Goal: Task Accomplishment & Management: Use online tool/utility

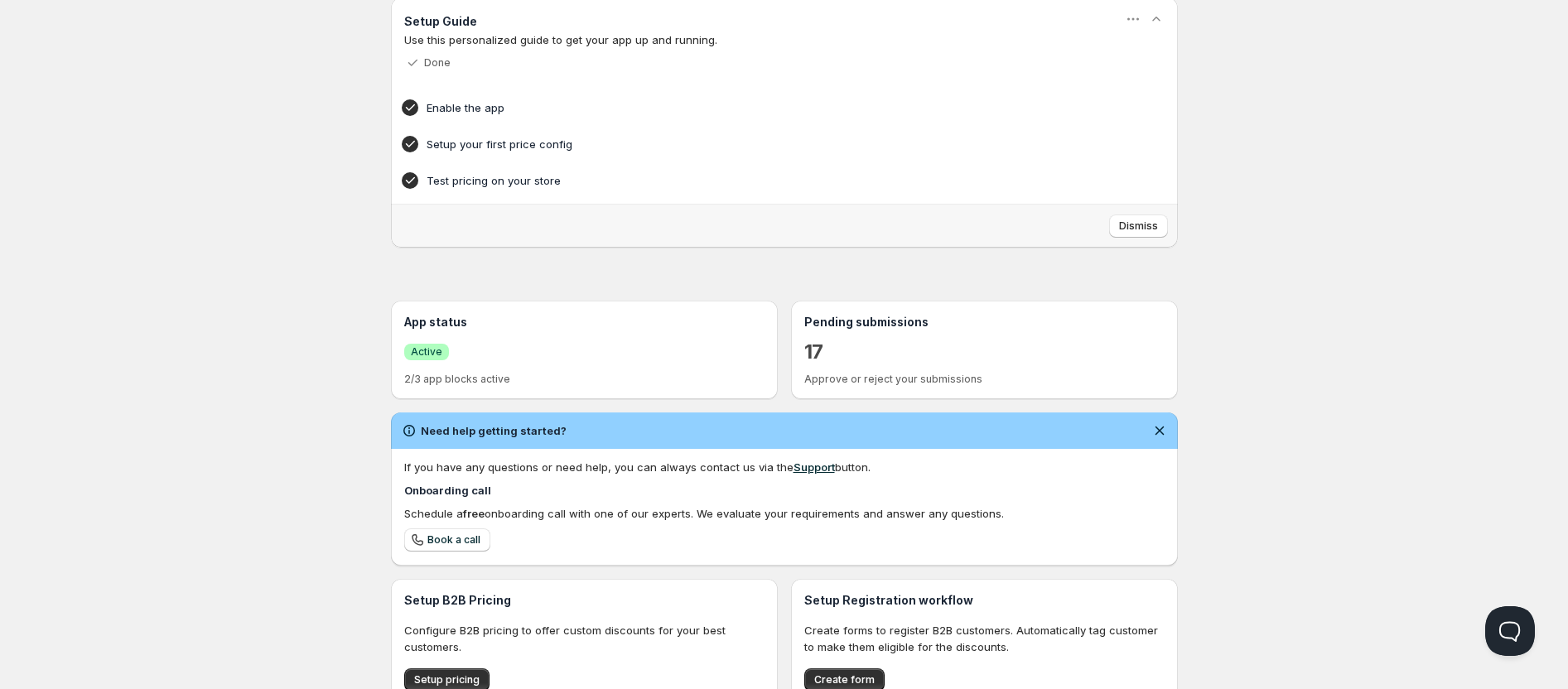
scroll to position [257, 0]
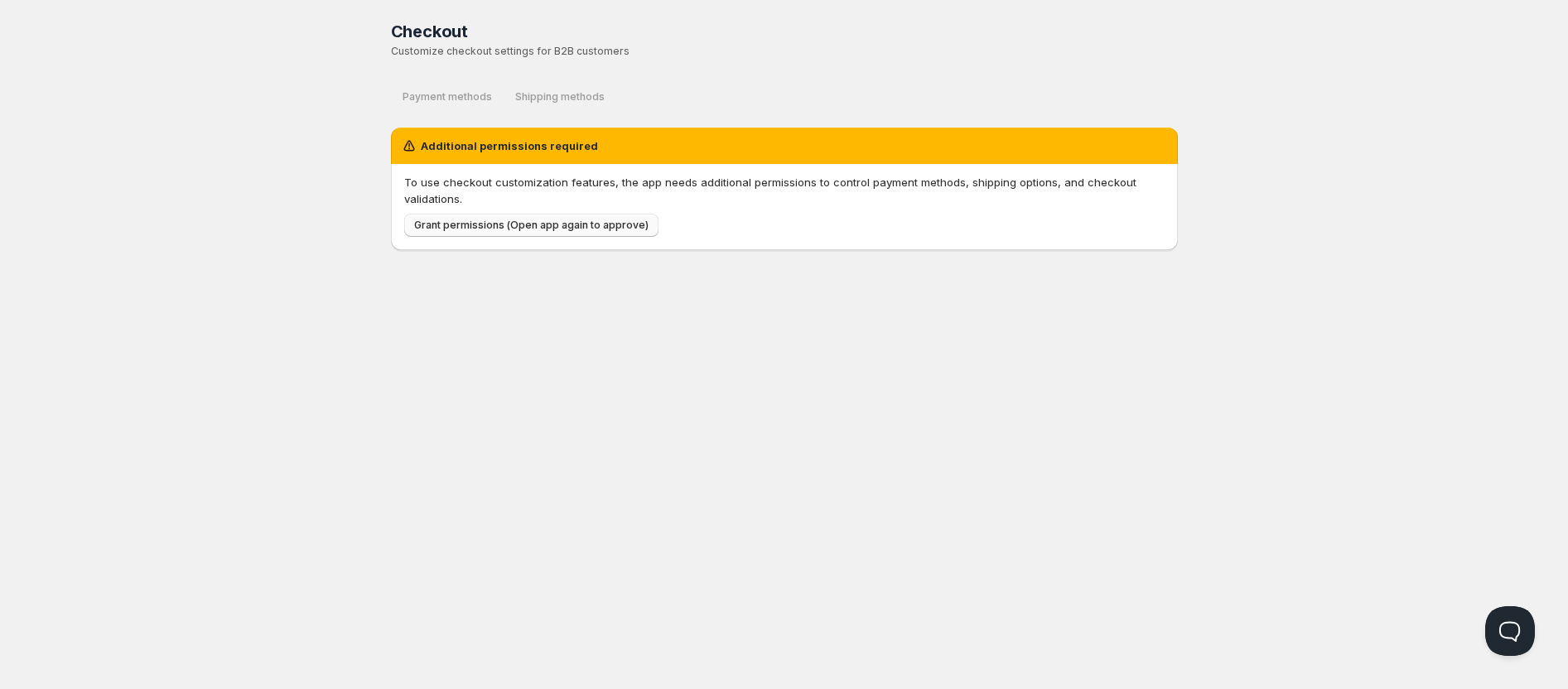
click at [447, 231] on span "Grant permissions (Open app again to approve)" at bounding box center [530, 225] width 234 height 13
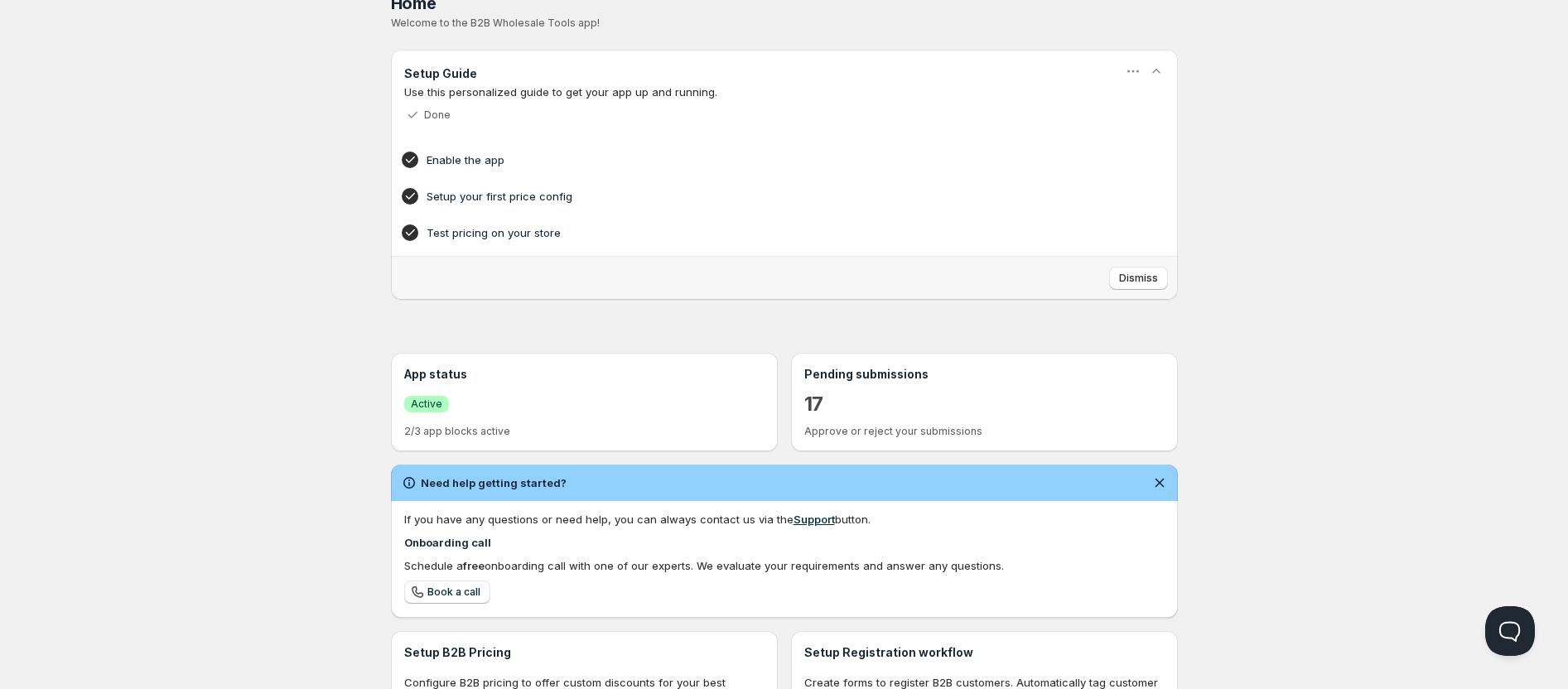
scroll to position [257, 0]
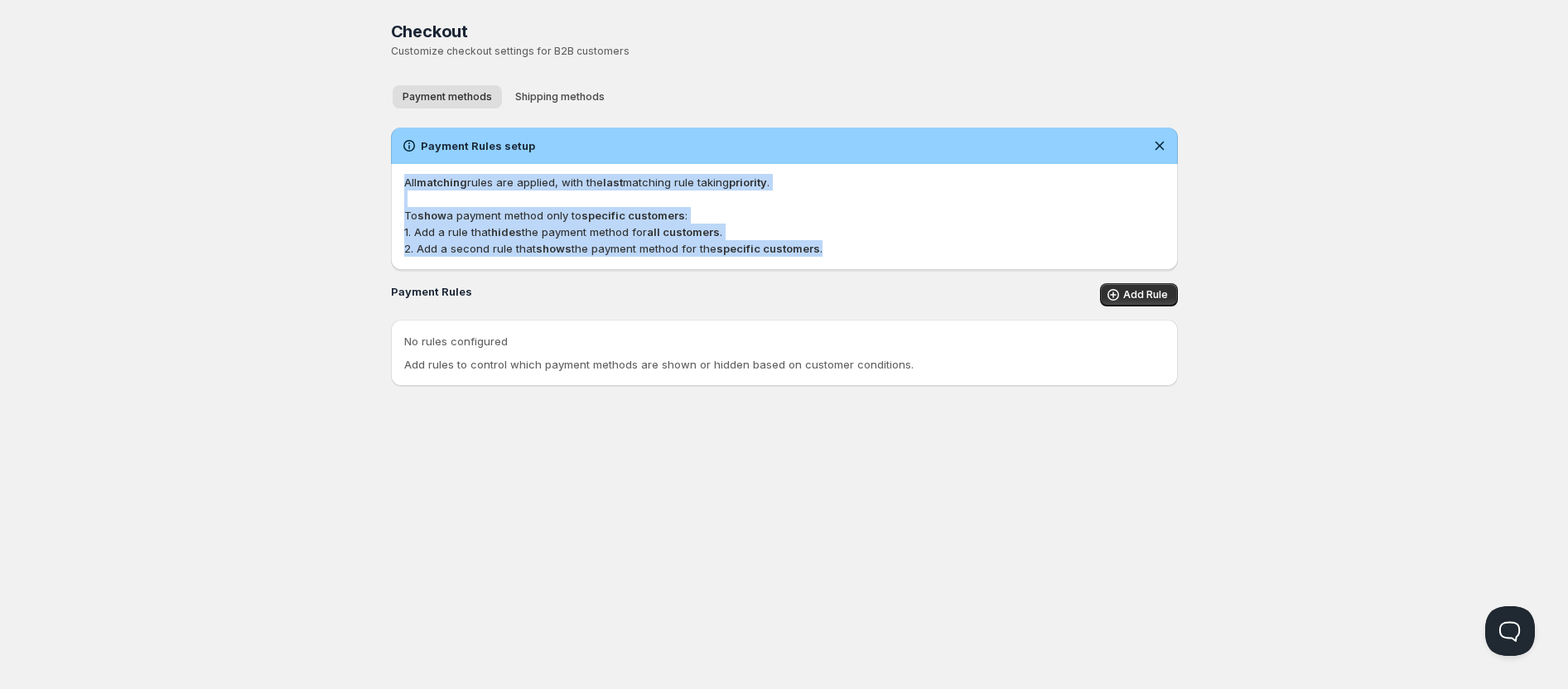
drag, startPoint x: 402, startPoint y: 176, endPoint x: 818, endPoint y: 244, distance: 421.5
click at [818, 244] on p "All matching rules are applied, with the last matching rule taking priority . T…" at bounding box center [784, 215] width 760 height 83
click at [822, 246] on p "All matching rules are applied, with the last matching rule taking priority . T…" at bounding box center [784, 215] width 760 height 83
drag, startPoint x: 820, startPoint y: 250, endPoint x: 388, endPoint y: 174, distance: 438.6
click at [388, 174] on div "Checkout. This page is ready Checkout Customize checkout settings for B2B custo…" at bounding box center [784, 199] width 827 height 400
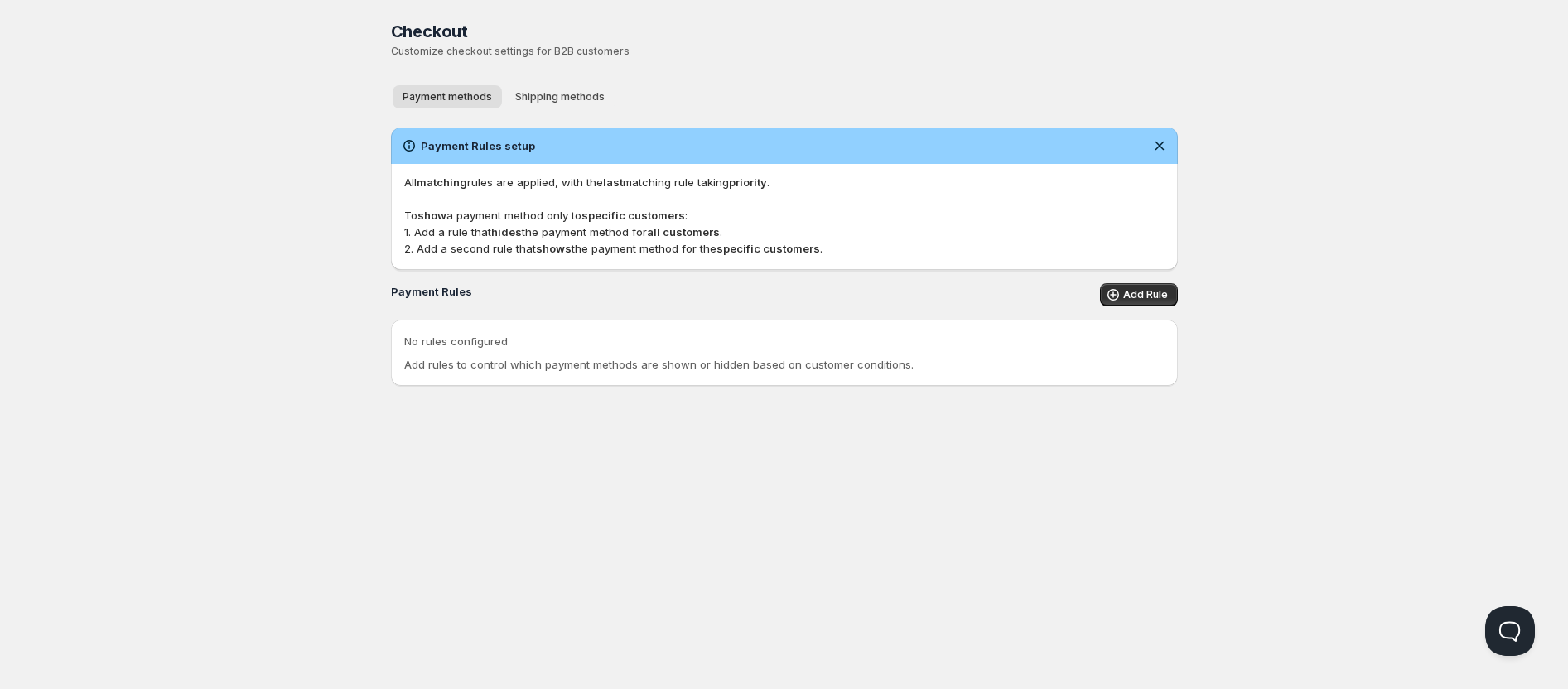
click at [388, 174] on div "Checkout. This page is ready Checkout Customize checkout settings for B2B custo…" at bounding box center [784, 199] width 827 height 400
click at [1140, 292] on span "Add Rule" at bounding box center [1145, 295] width 44 height 13
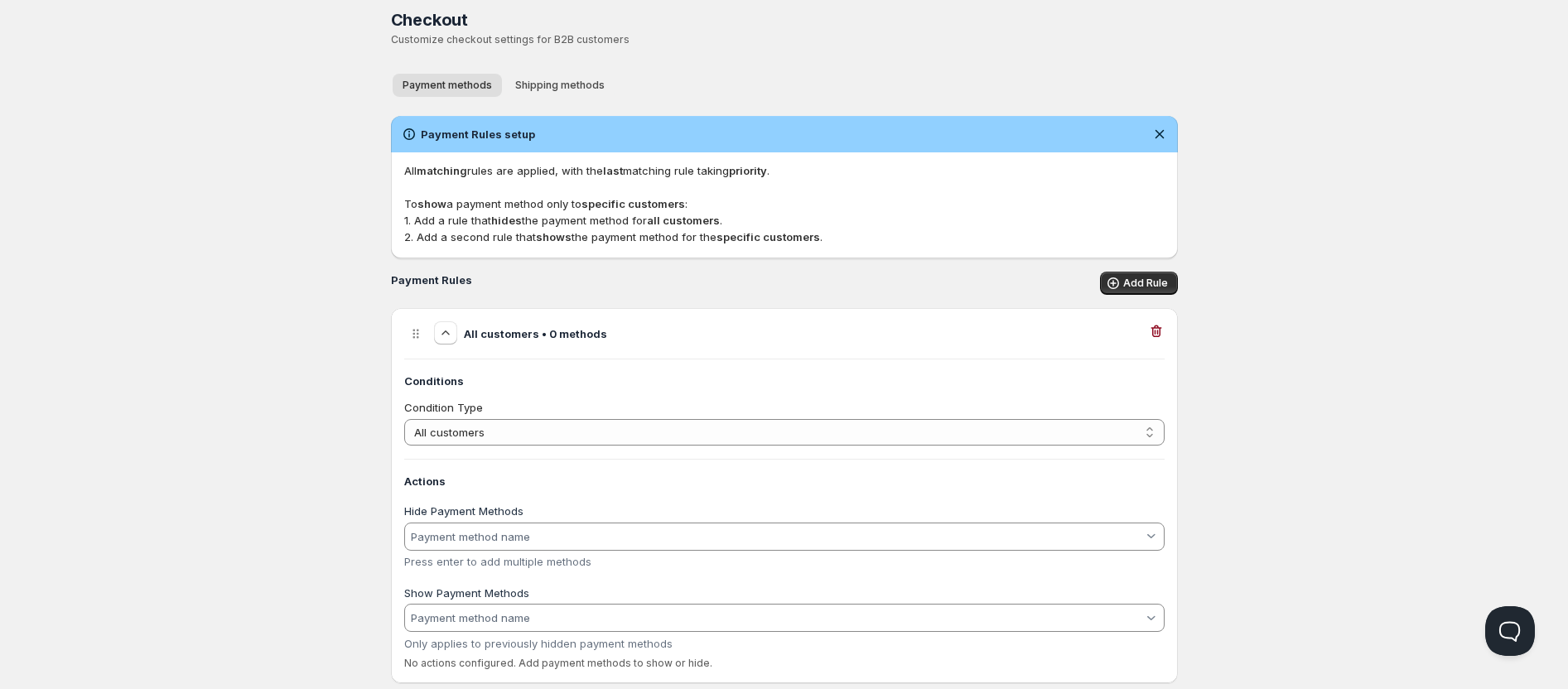
scroll to position [48, 0]
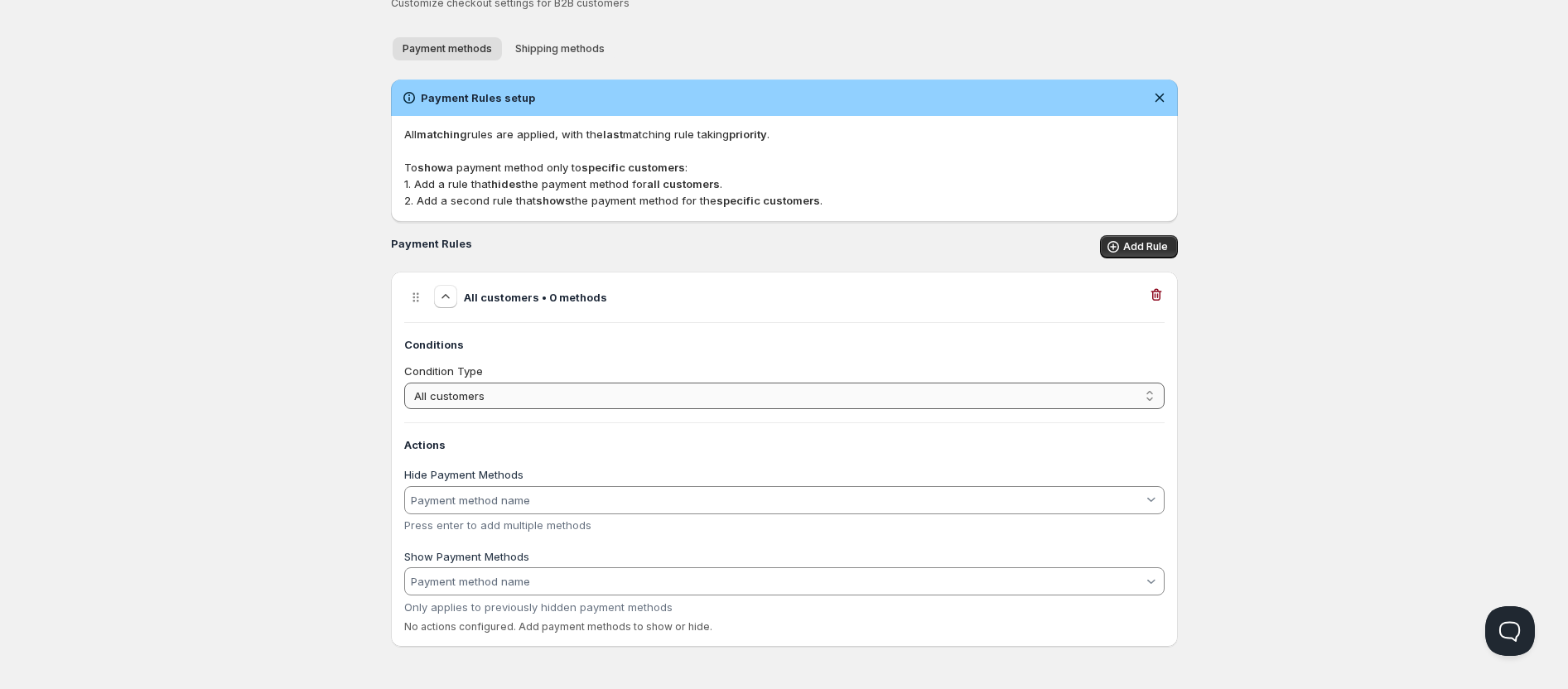
click at [472, 393] on select "All customers Customer has tags Cart total" at bounding box center [784, 396] width 760 height 27
click at [404, 383] on select "All customers Customer has tags Cart total" at bounding box center [784, 396] width 760 height 27
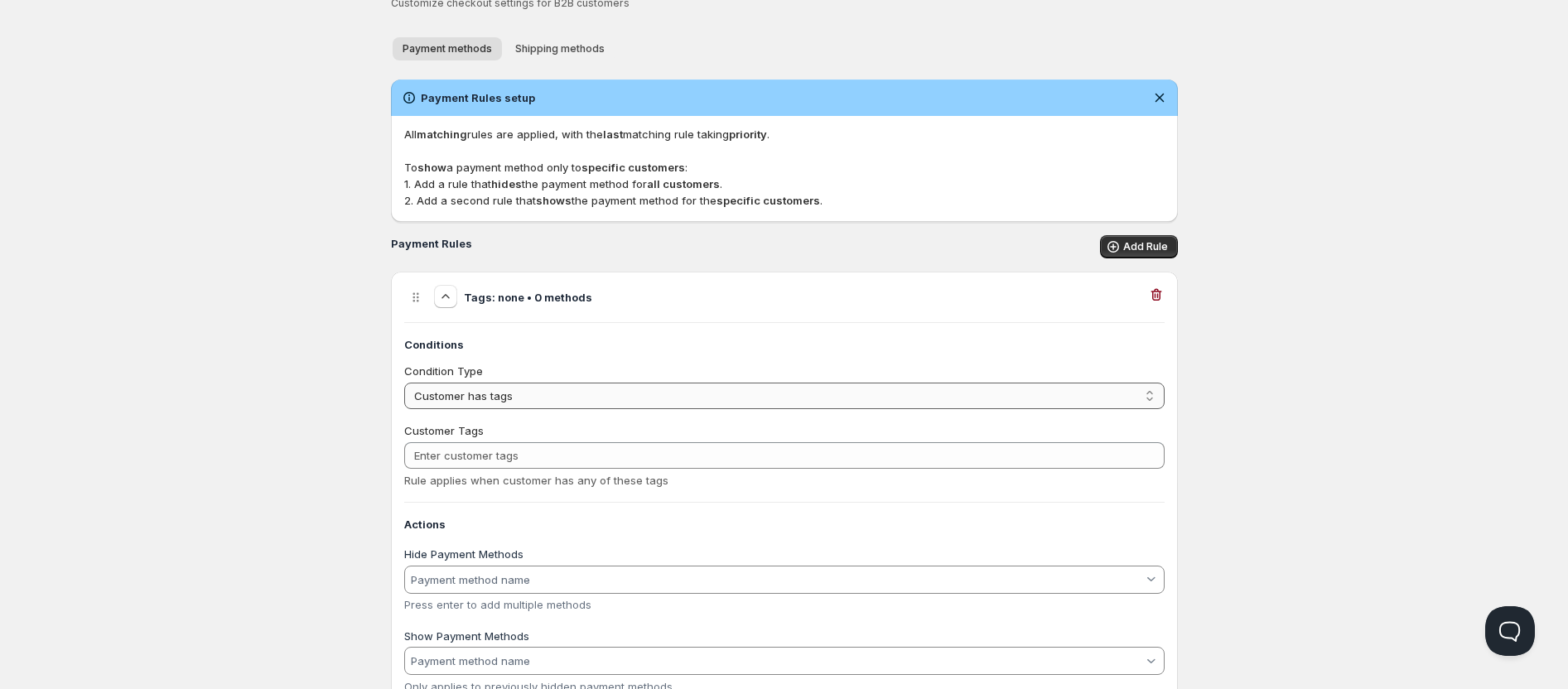
click at [501, 401] on select "All customers Customer has tags Cart total" at bounding box center [784, 396] width 760 height 27
select select "2"
click at [404, 383] on select "All customers Customer has tags Cart total" at bounding box center [784, 396] width 760 height 27
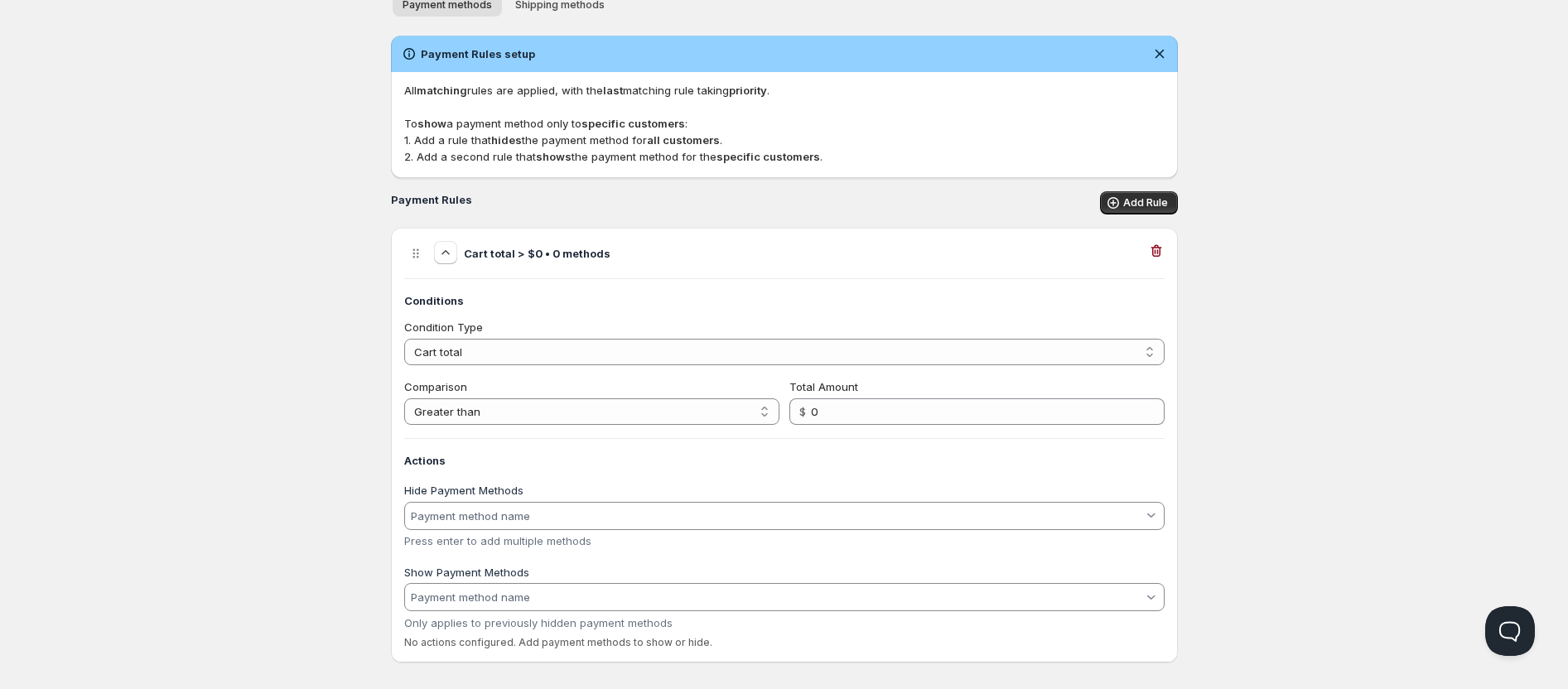
scroll to position [109, 0]
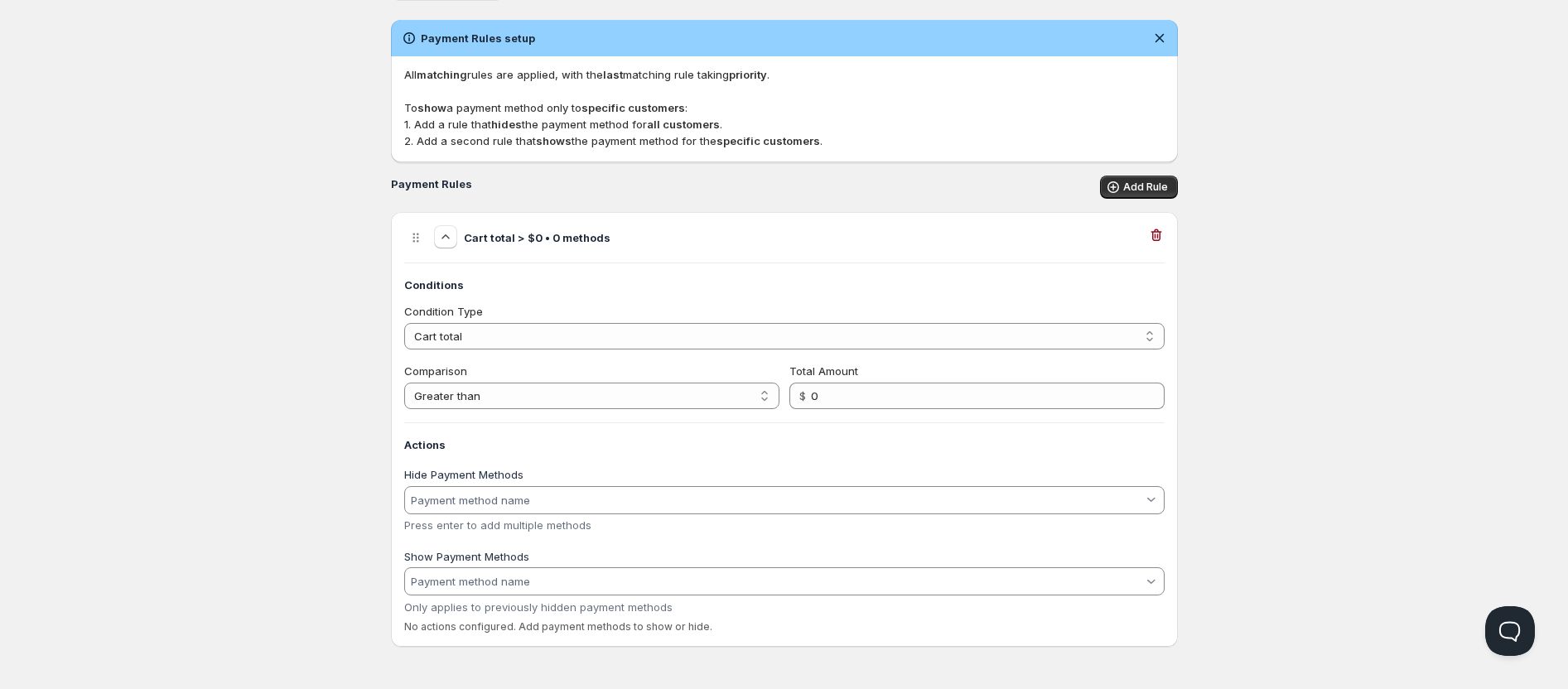
drag, startPoint x: 400, startPoint y: 603, endPoint x: 674, endPoint y: 606, distance: 274.0
click at [671, 604] on div "Cart total > $0 • 0 methods Conditions Condition Type All customers Customer ha…" at bounding box center [784, 429] width 787 height 435
drag, startPoint x: 703, startPoint y: 620, endPoint x: 418, endPoint y: 608, distance: 285.3
click at [419, 608] on div "Actions Hide Payment Methods Press enter to add multiple methods Show Payment M…" at bounding box center [784, 534] width 760 height 197
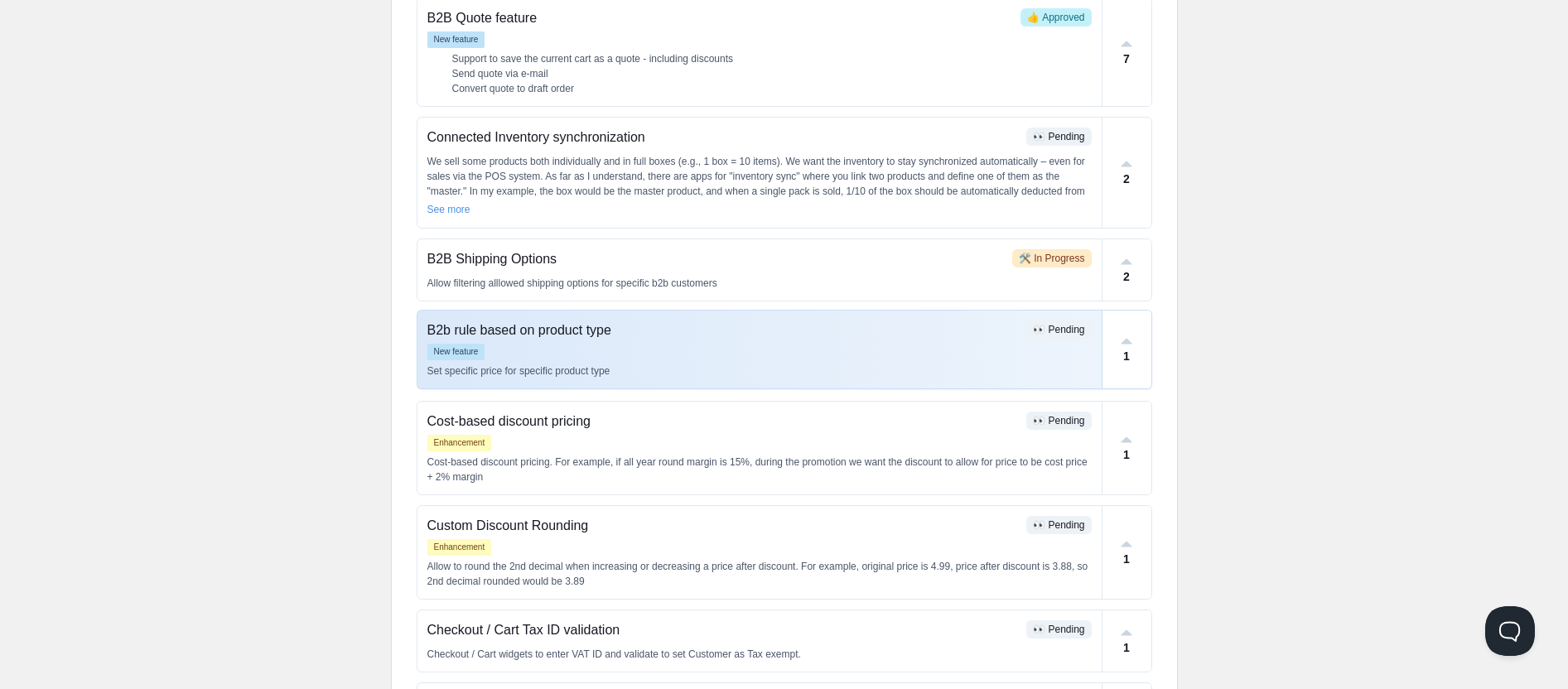
scroll to position [232, 0]
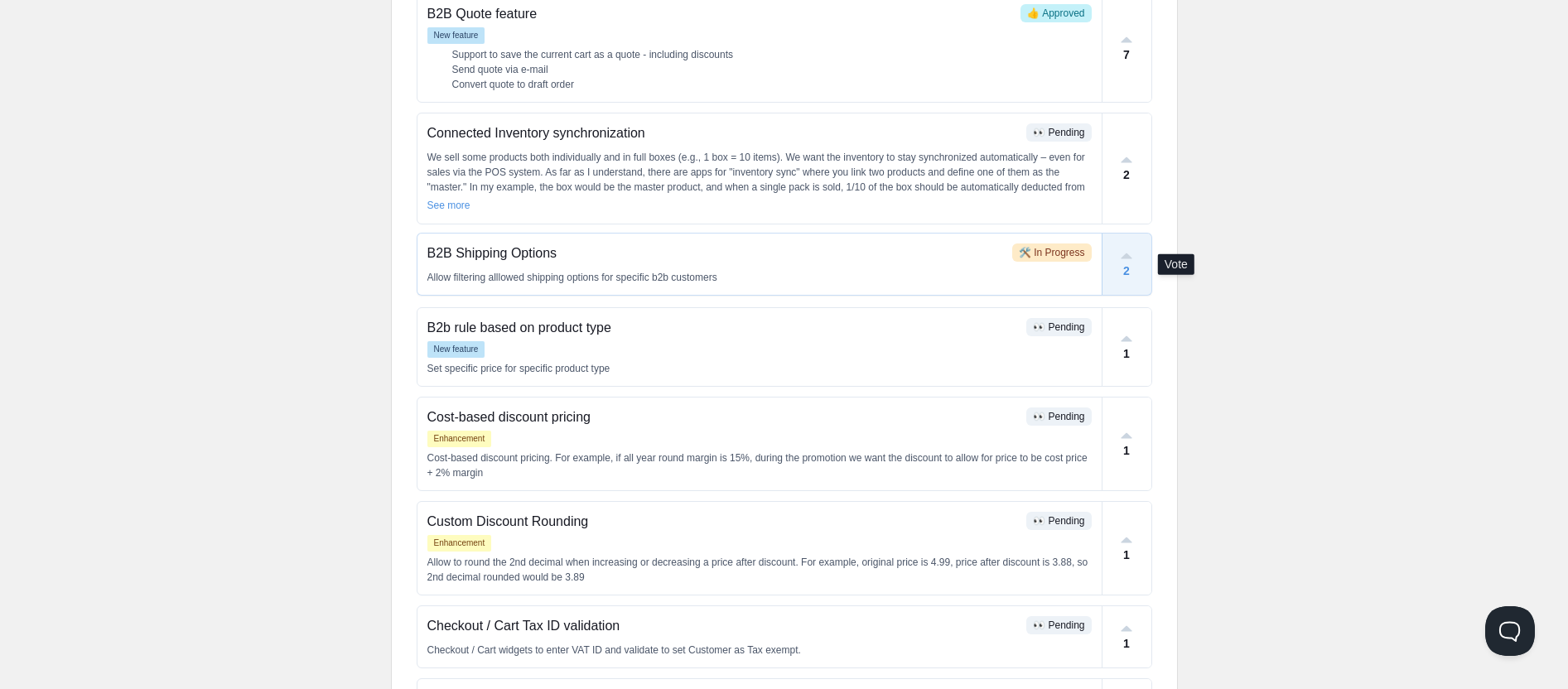
click at [1132, 269] on div "2" at bounding box center [1127, 263] width 49 height 61
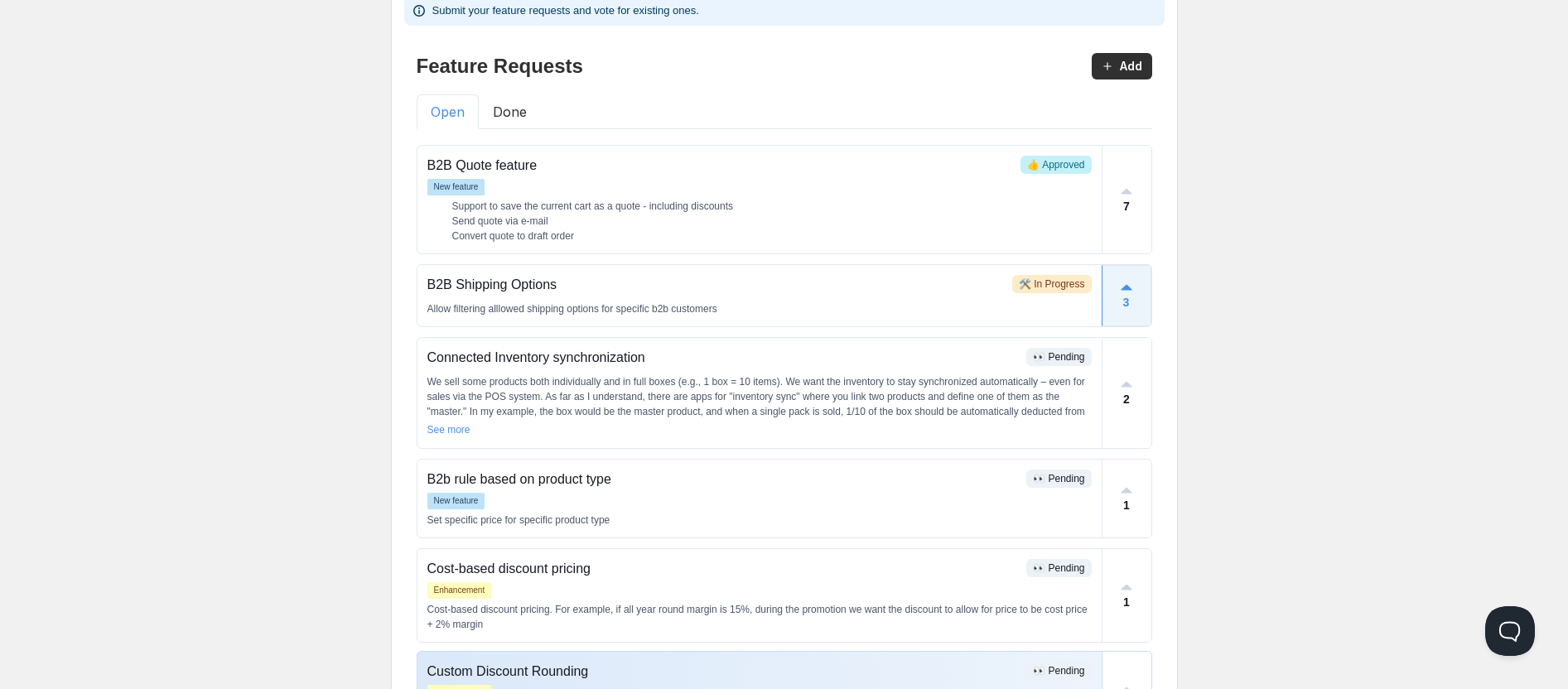
scroll to position [69, 0]
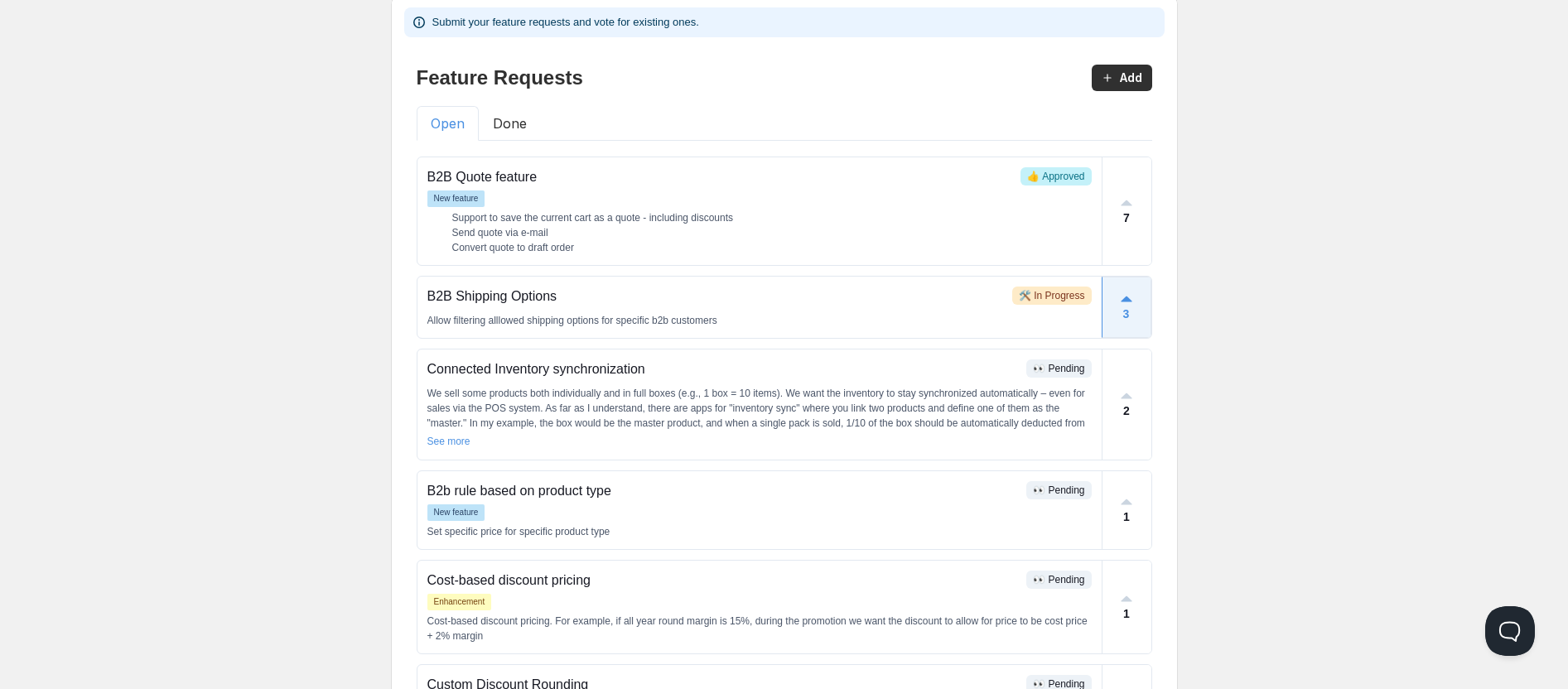
click at [511, 126] on button "Done" at bounding box center [510, 123] width 62 height 35
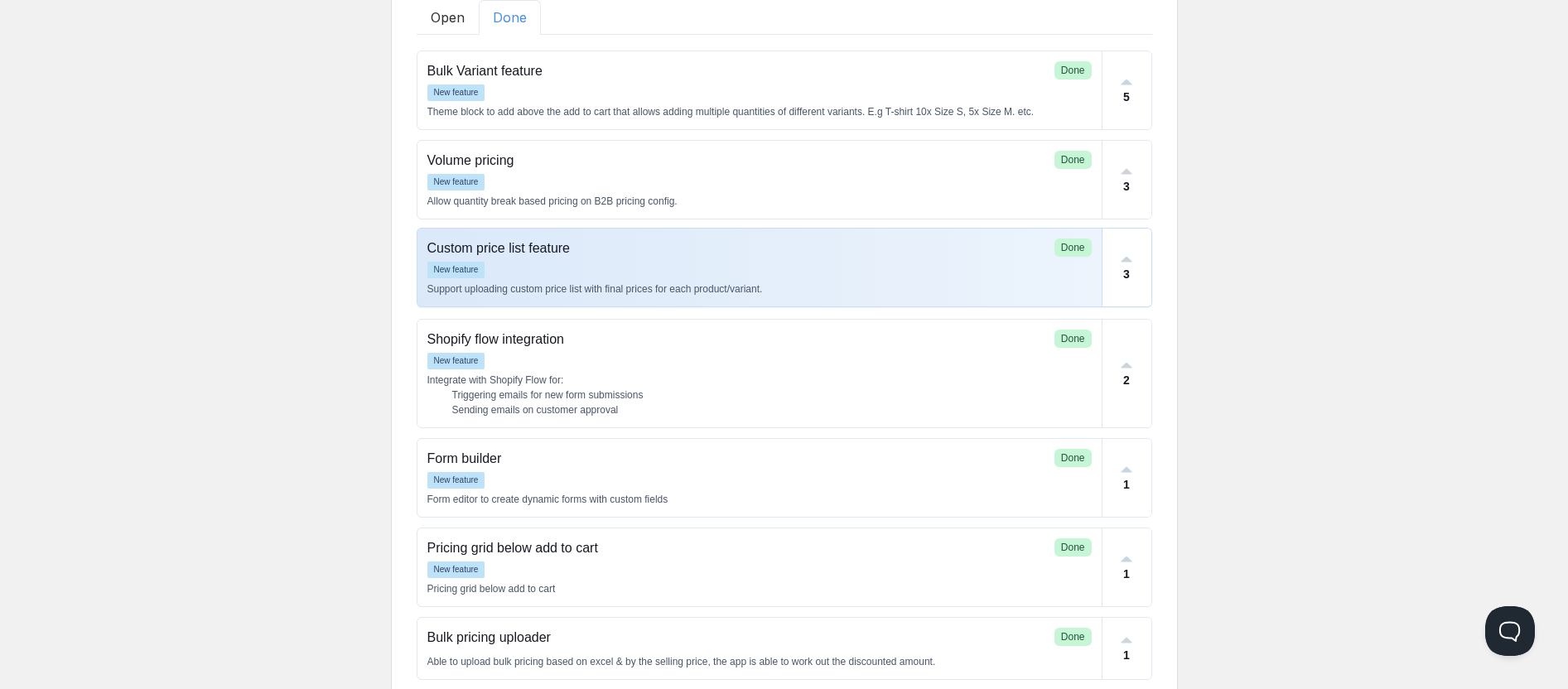
scroll to position [172, 0]
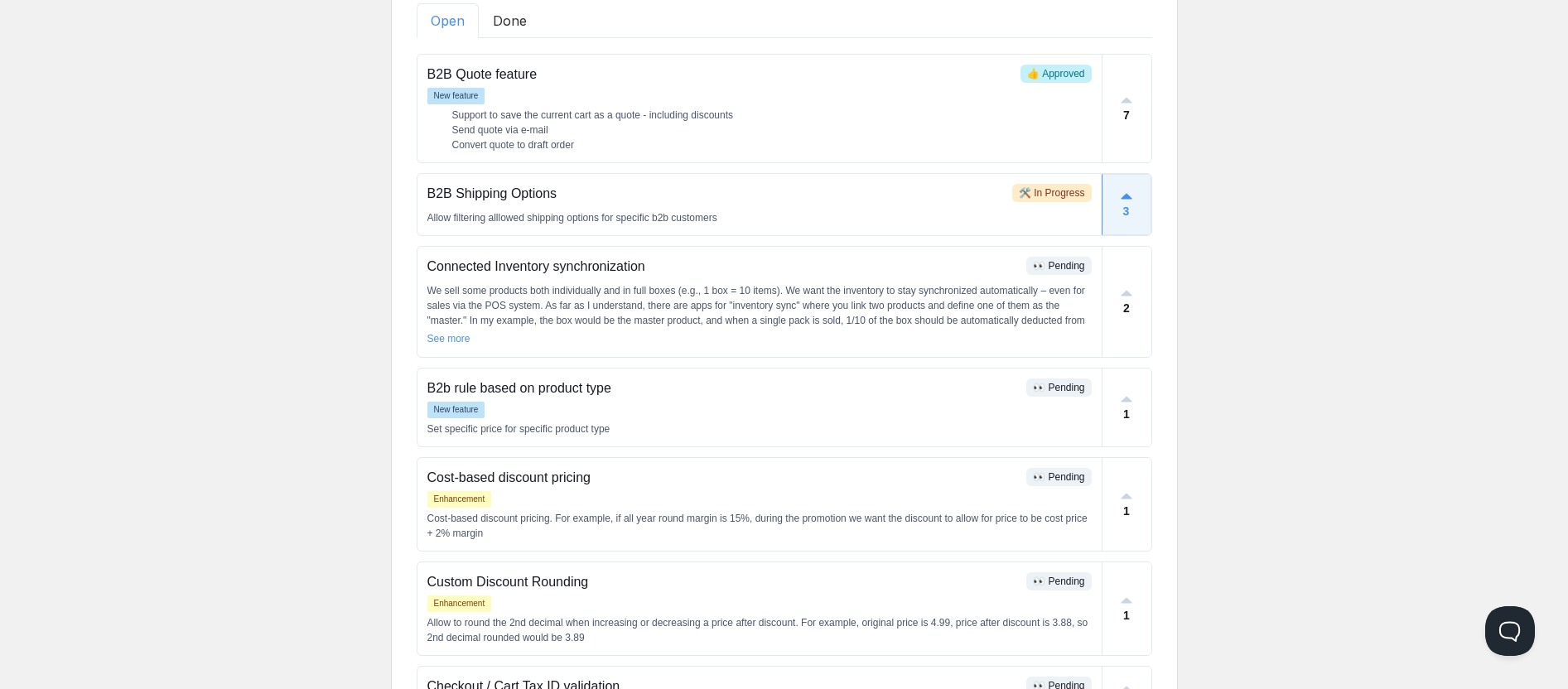
click at [436, 25] on button "Open" at bounding box center [448, 20] width 62 height 35
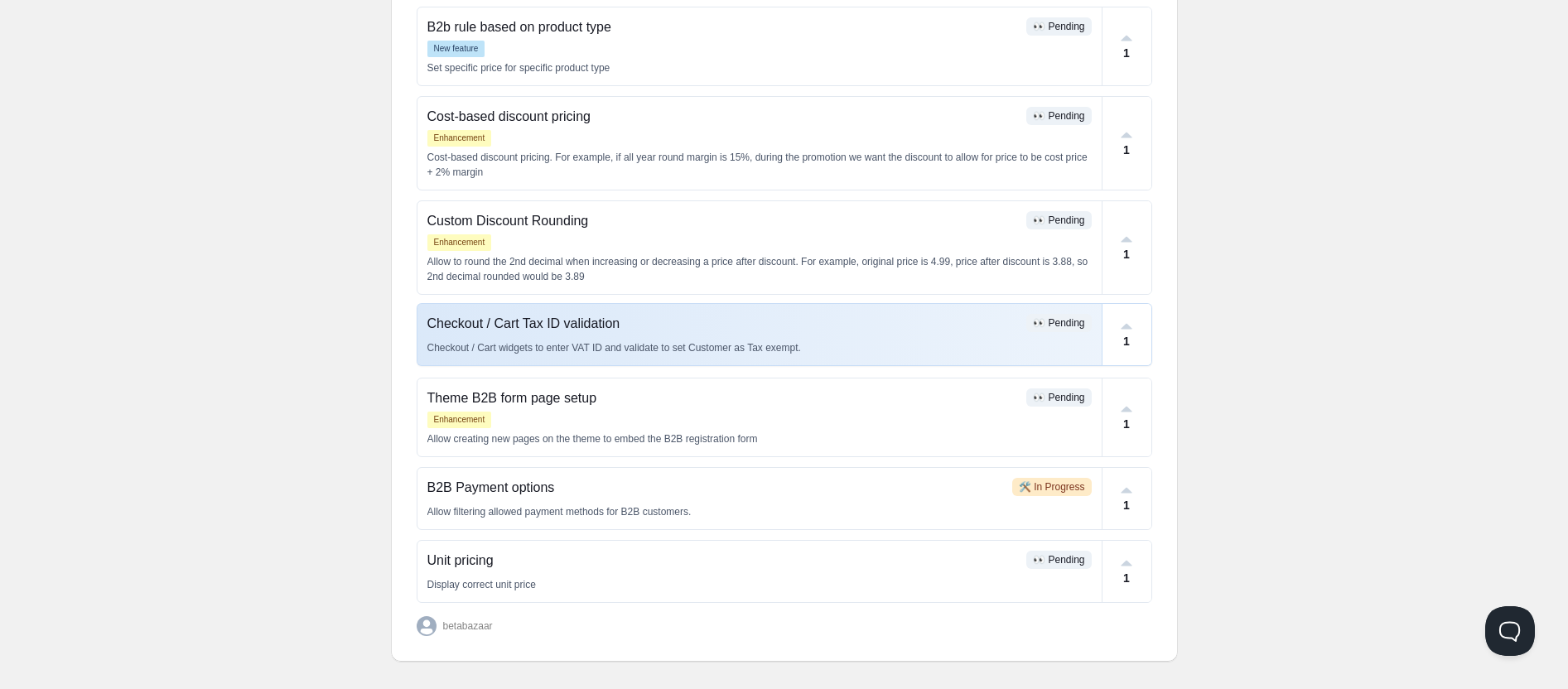
scroll to position [548, 0]
